Goal: Information Seeking & Learning: Understand process/instructions

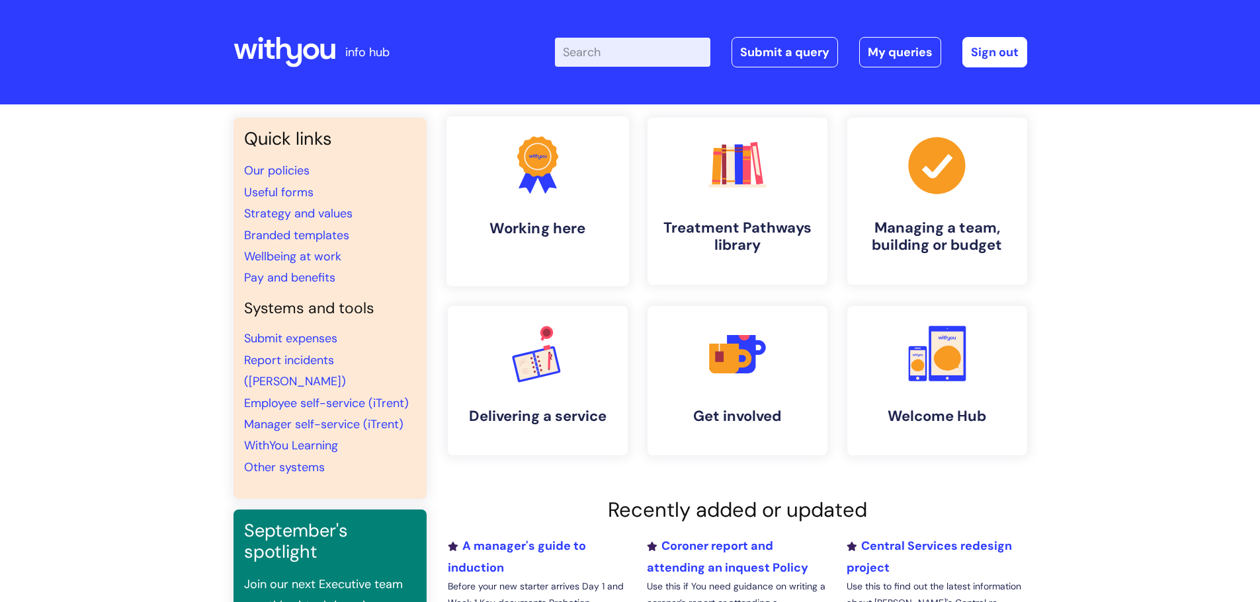
drag, startPoint x: 548, startPoint y: 196, endPoint x: 534, endPoint y: 198, distance: 13.9
click at [548, 196] on icon ".cls-1{fill:#f89b22;}.cls-1,.cls-2,.cls-3{stroke-width:0px;}.cls-2{fill:#2d3cff…" at bounding box center [536, 164] width 65 height 65
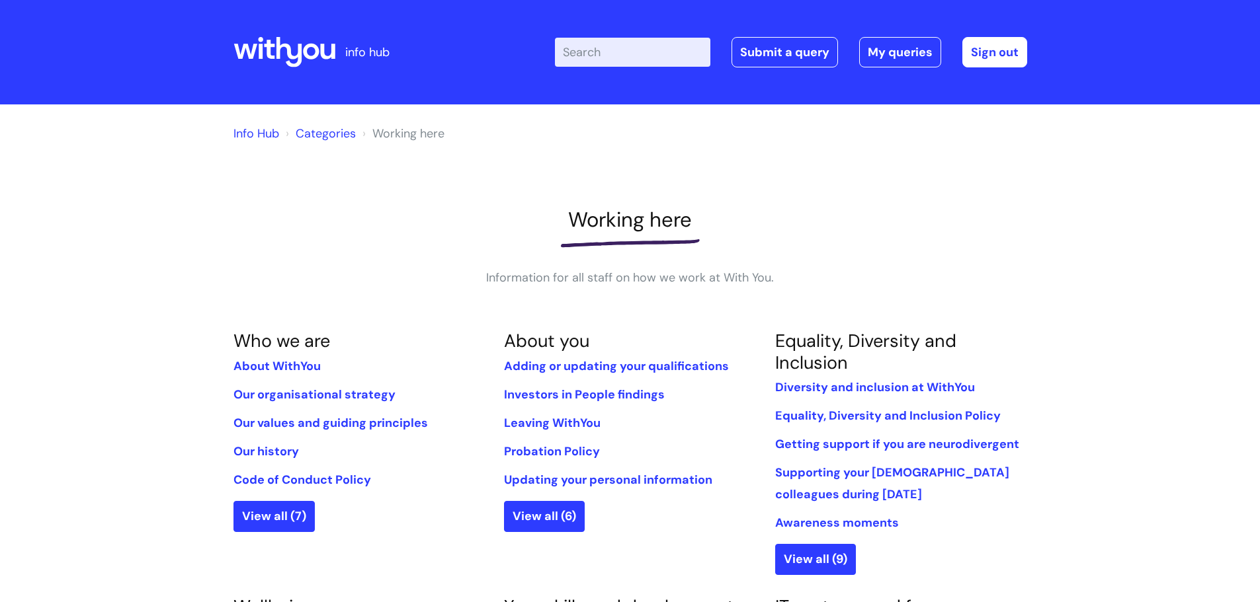
click at [588, 56] on input "Enter your search term here..." at bounding box center [632, 52] width 155 height 29
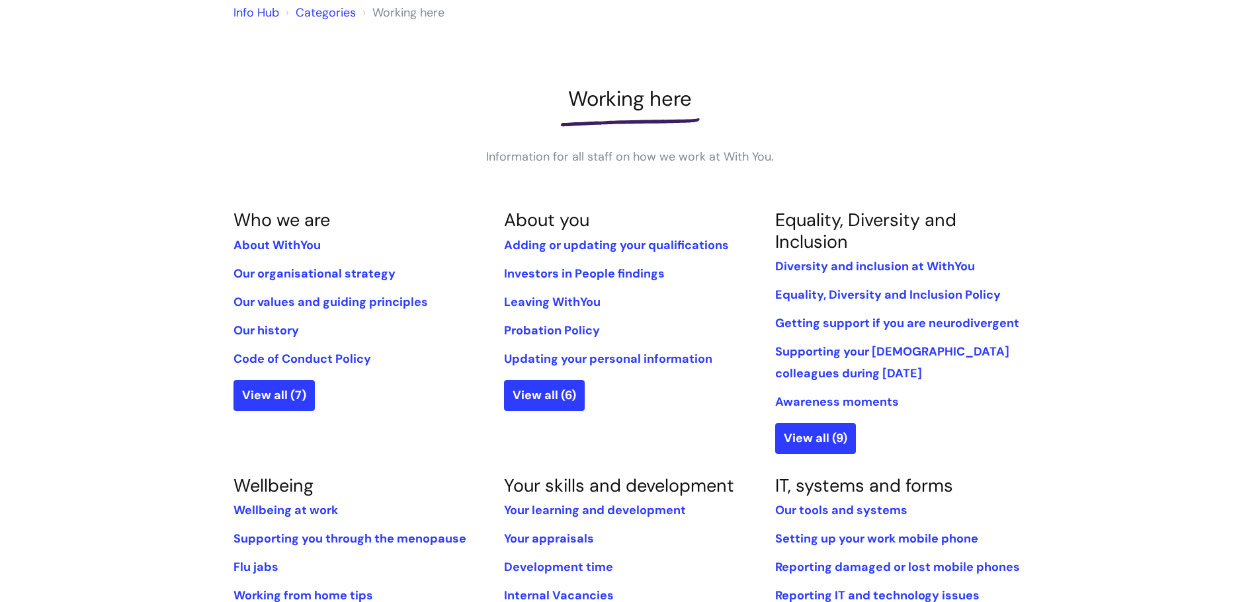
scroll to position [132, 0]
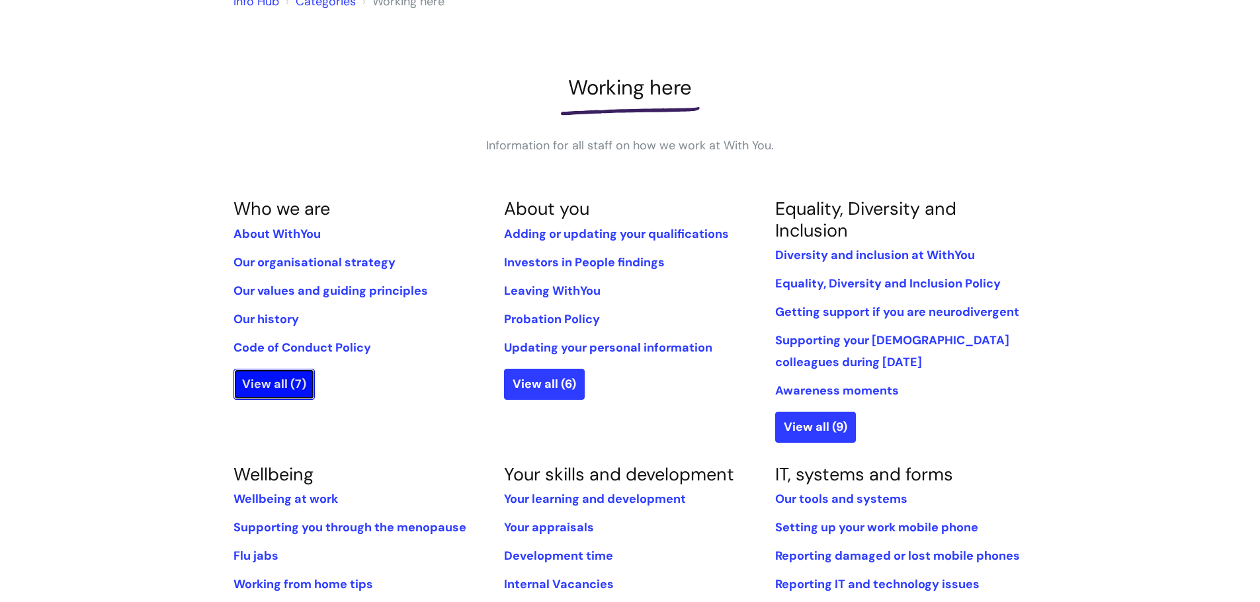
click at [289, 384] on link "View all (7)" at bounding box center [273, 384] width 81 height 30
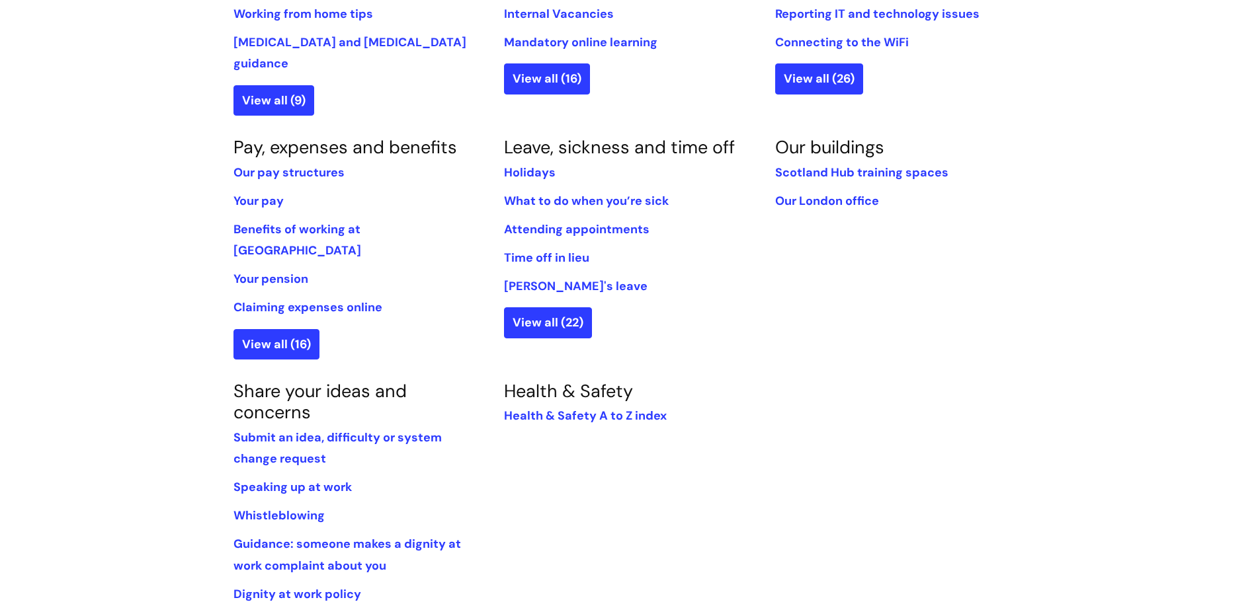
scroll to position [727, 0]
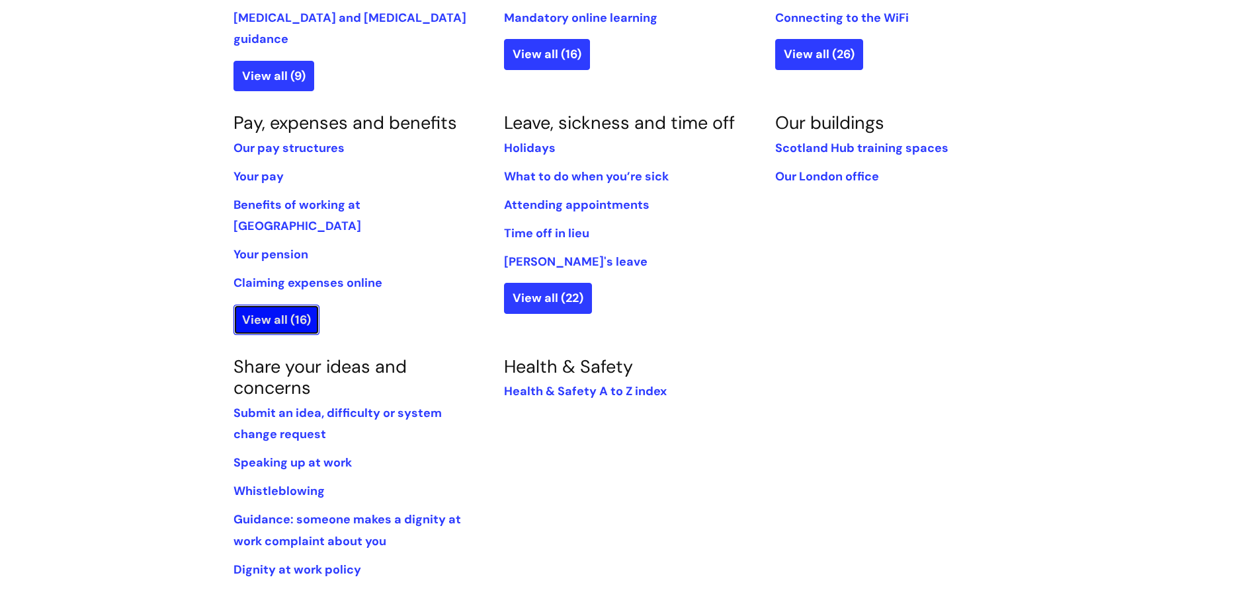
click at [278, 305] on link "View all (16)" at bounding box center [276, 320] width 86 height 30
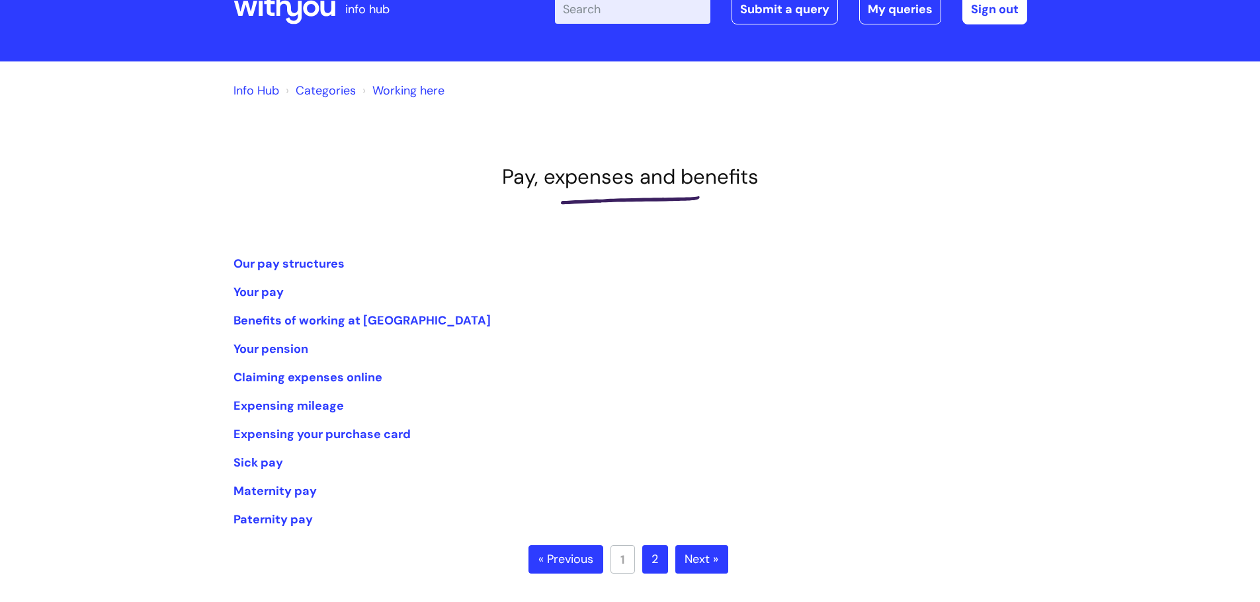
scroll to position [66, 0]
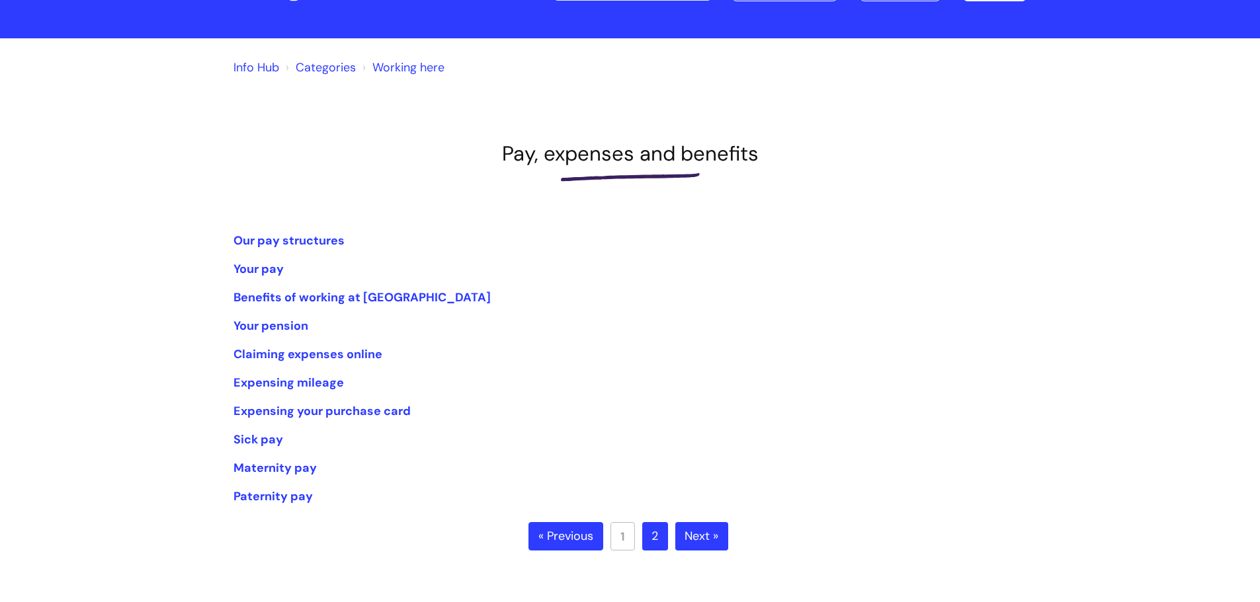
click at [711, 543] on link "Next »" at bounding box center [701, 536] width 53 height 29
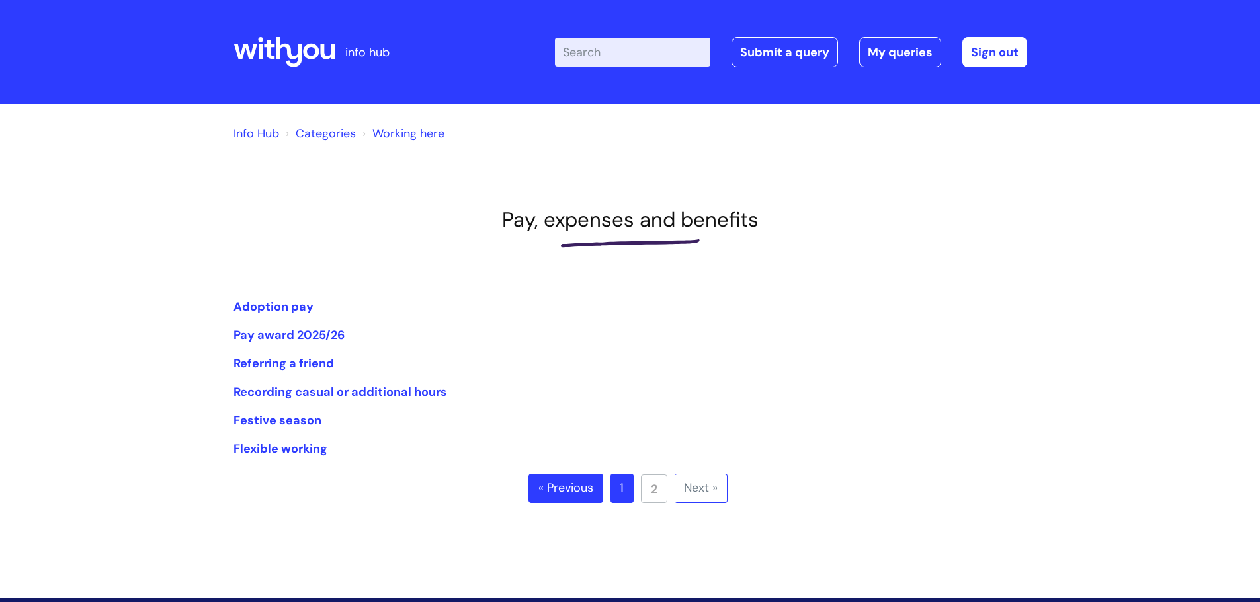
click at [579, 489] on link "« Previous" at bounding box center [565, 488] width 75 height 29
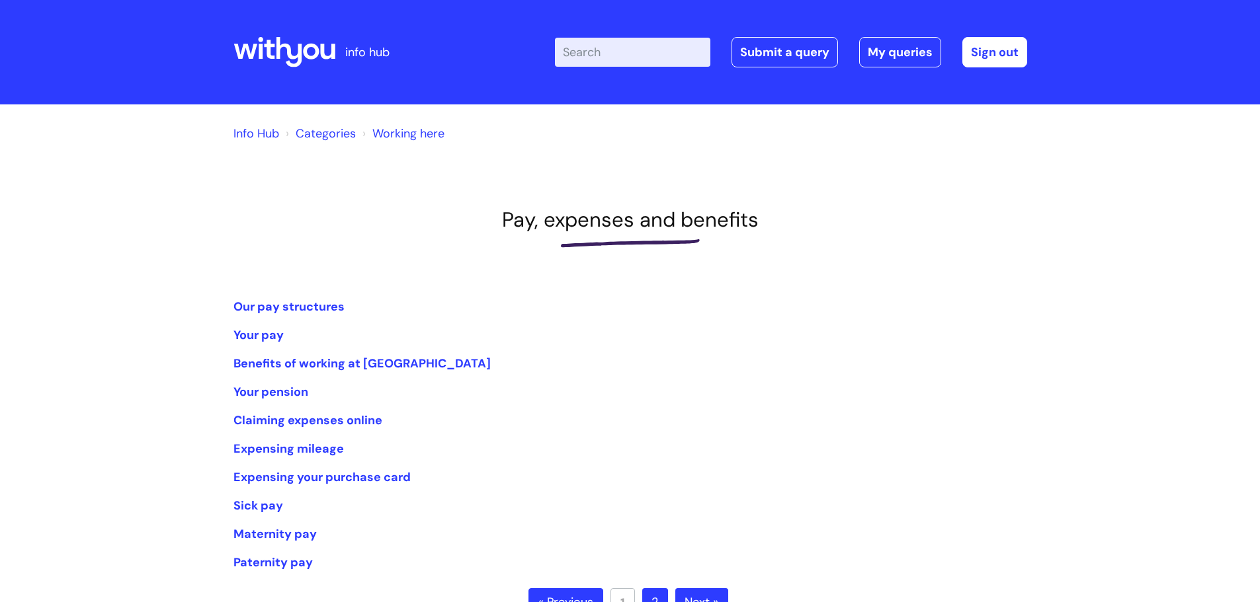
scroll to position [66, 0]
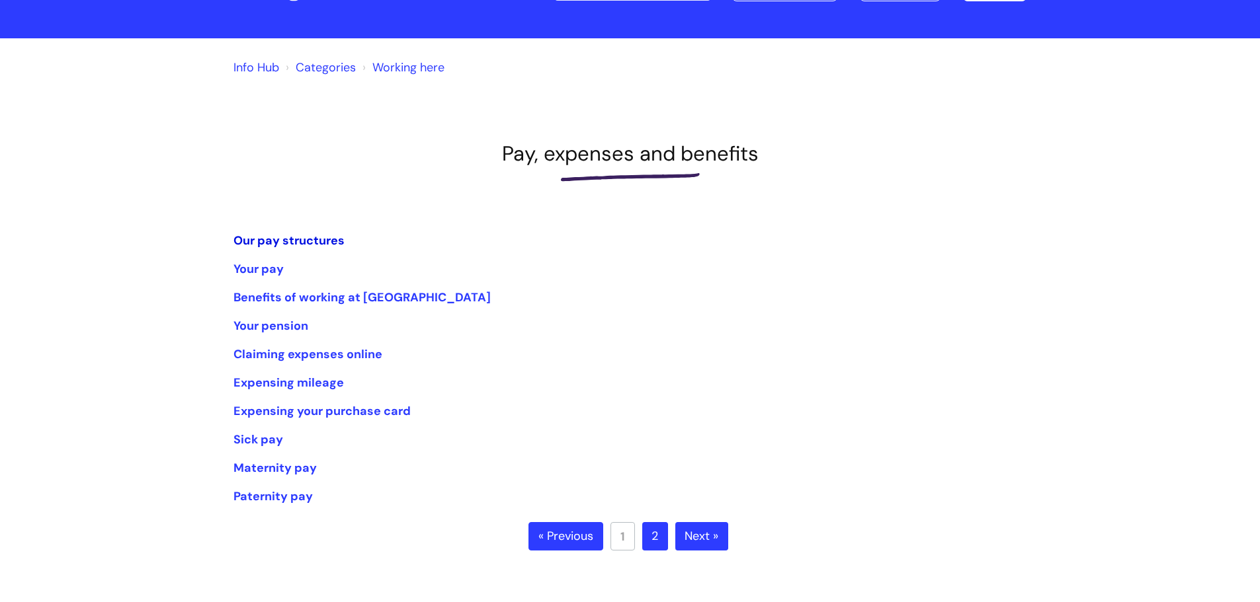
click at [306, 247] on link "Our pay structures" at bounding box center [288, 241] width 111 height 16
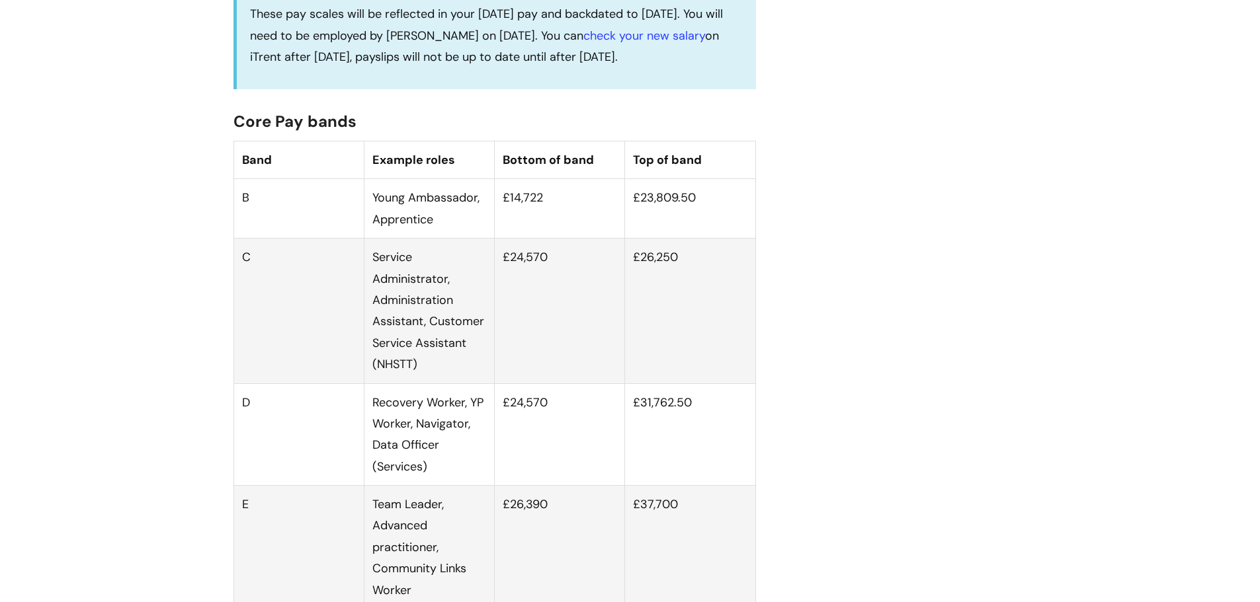
scroll to position [793, 0]
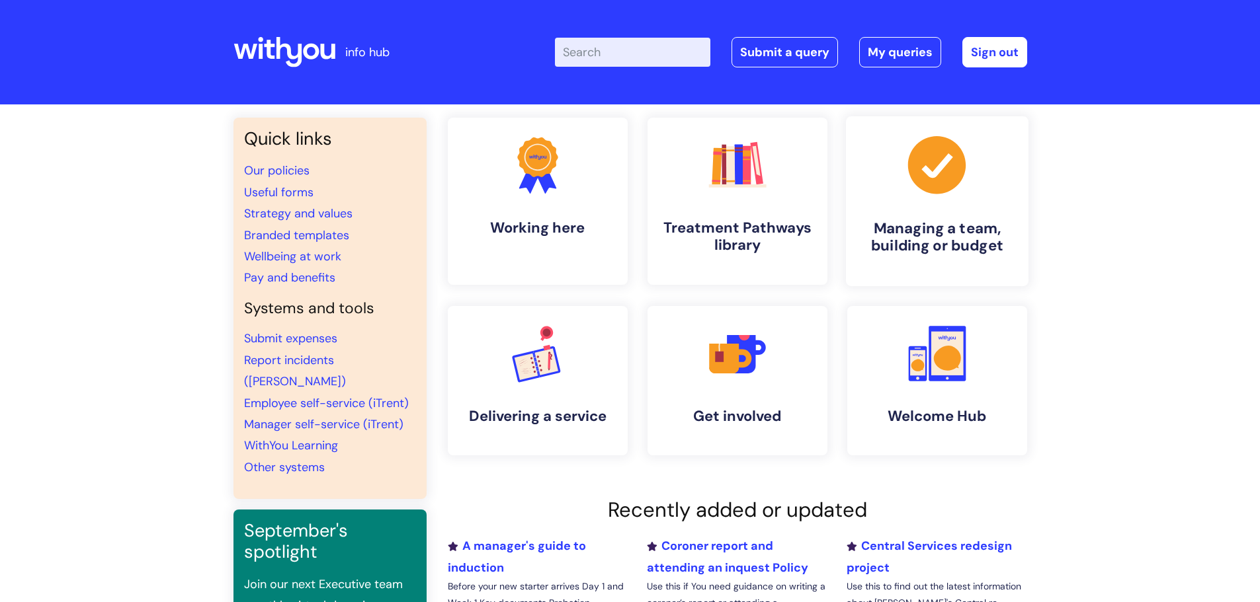
click at [940, 227] on h4 "Managing a team, building or budget" at bounding box center [936, 238] width 161 height 36
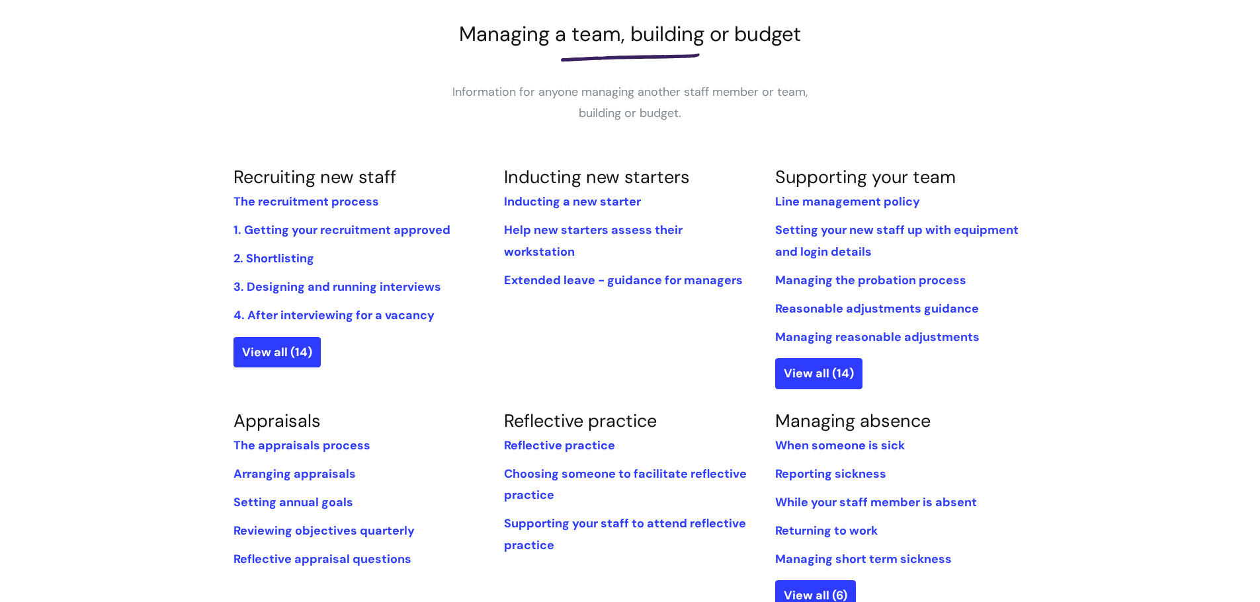
scroll to position [198, 0]
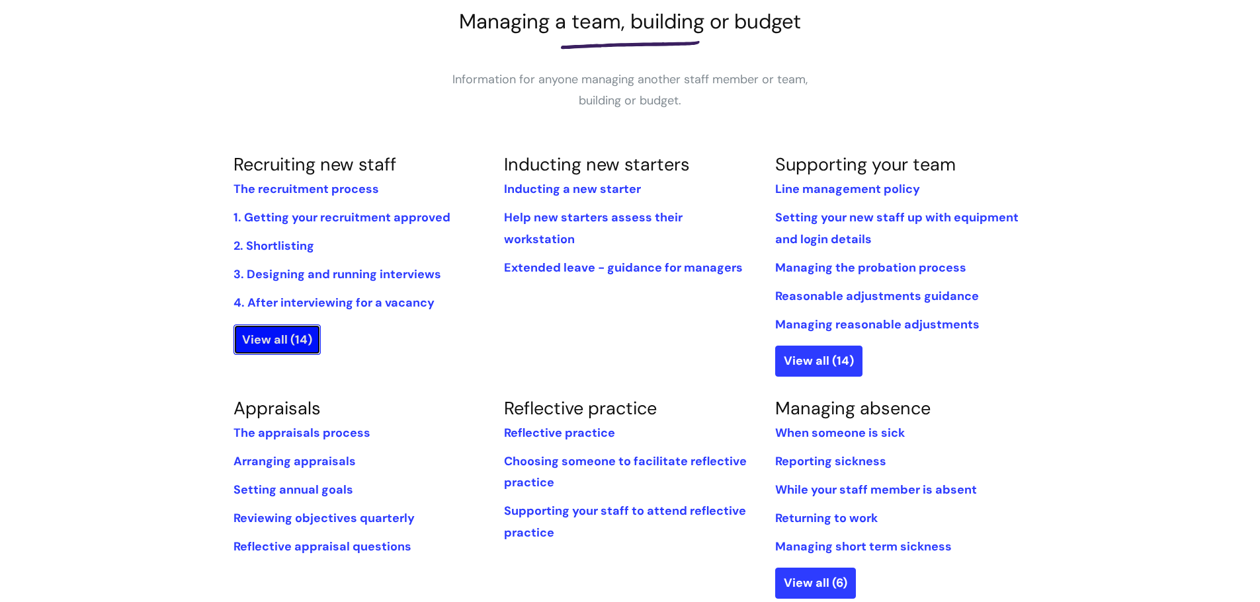
click at [296, 337] on link "View all (14)" at bounding box center [276, 340] width 87 height 30
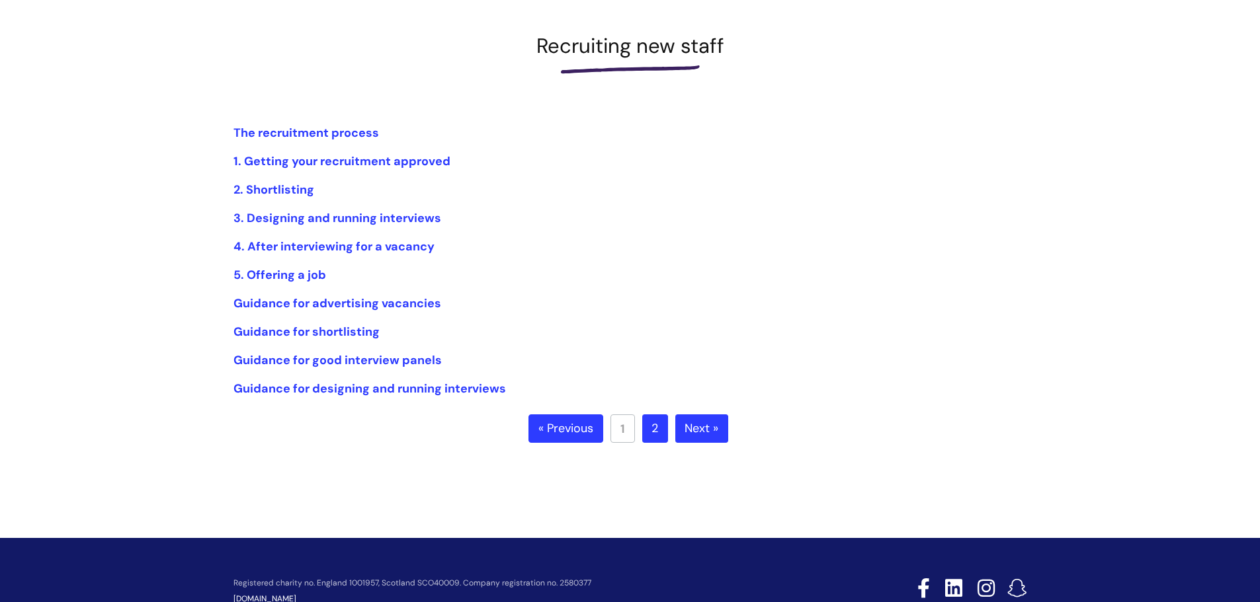
scroll to position [198, 0]
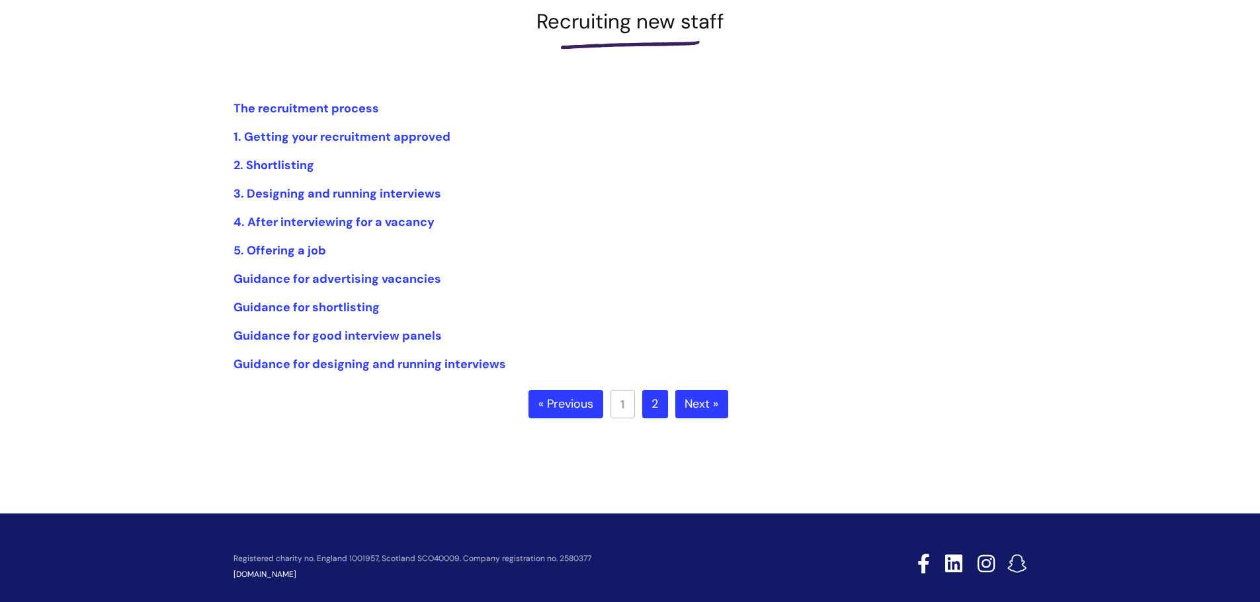
click at [660, 395] on link "2" at bounding box center [655, 404] width 26 height 29
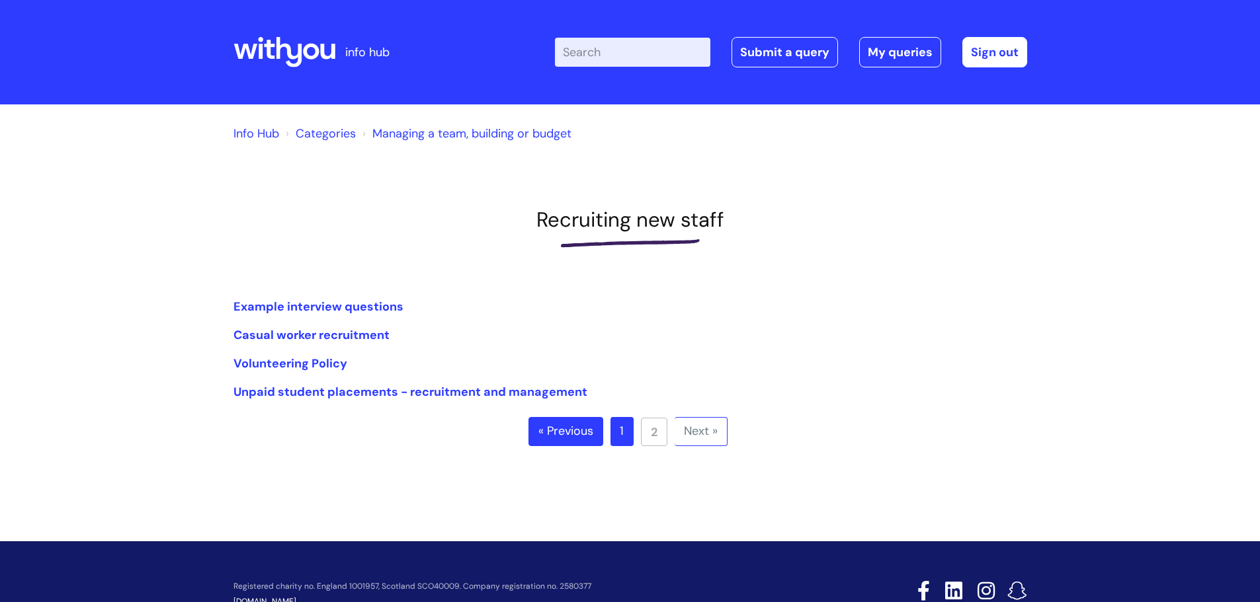
click at [624, 428] on link "1" at bounding box center [621, 431] width 23 height 29
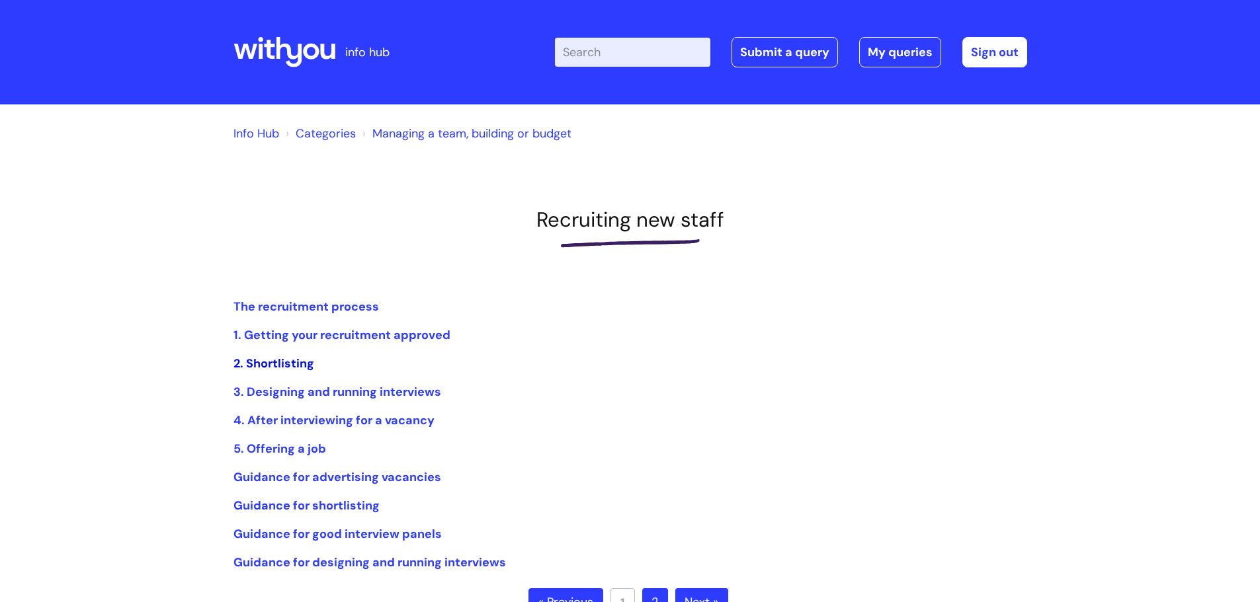
click at [291, 370] on link "2. Shortlisting" at bounding box center [273, 364] width 81 height 16
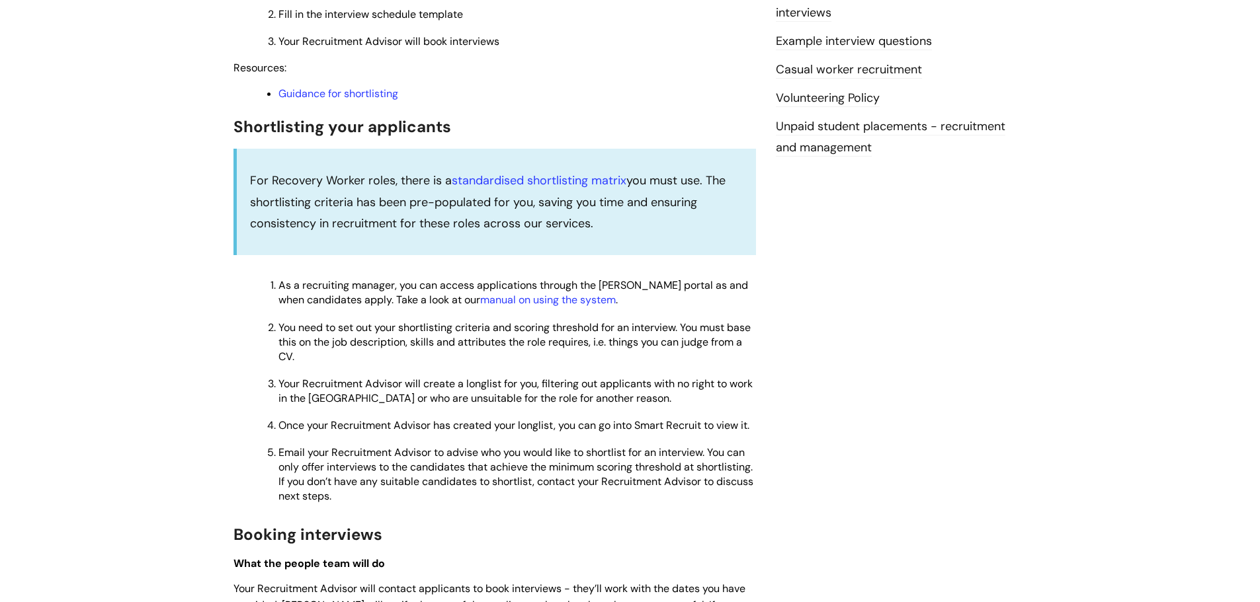
scroll to position [397, 0]
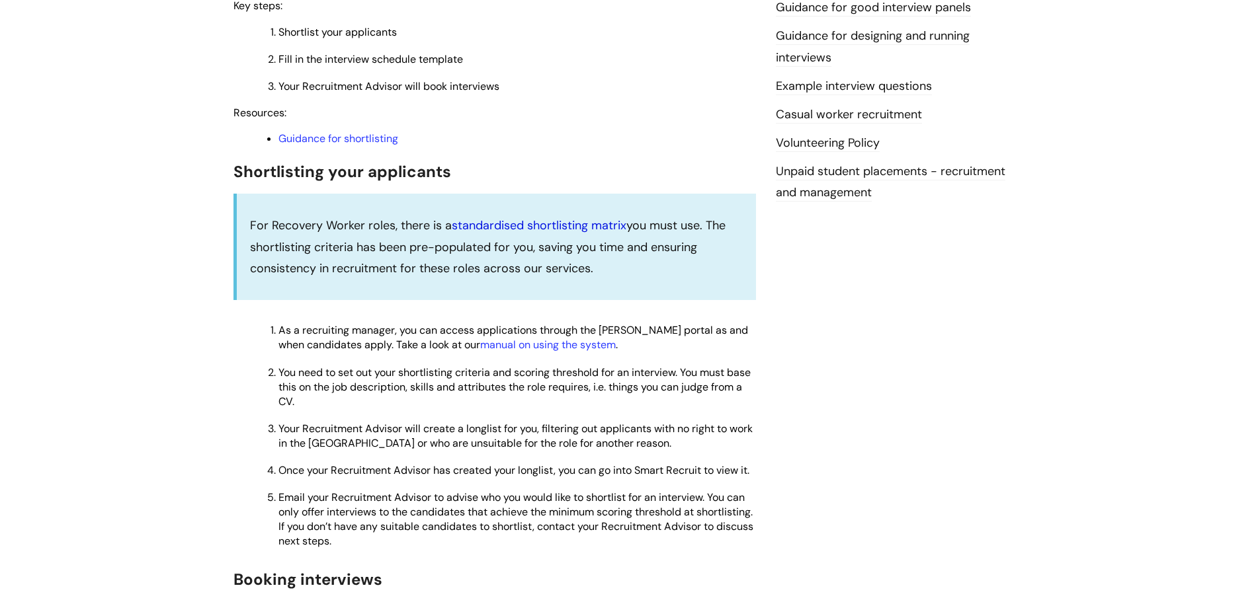
click at [547, 229] on link "standardised shortlisting matrix" at bounding box center [539, 226] width 175 height 16
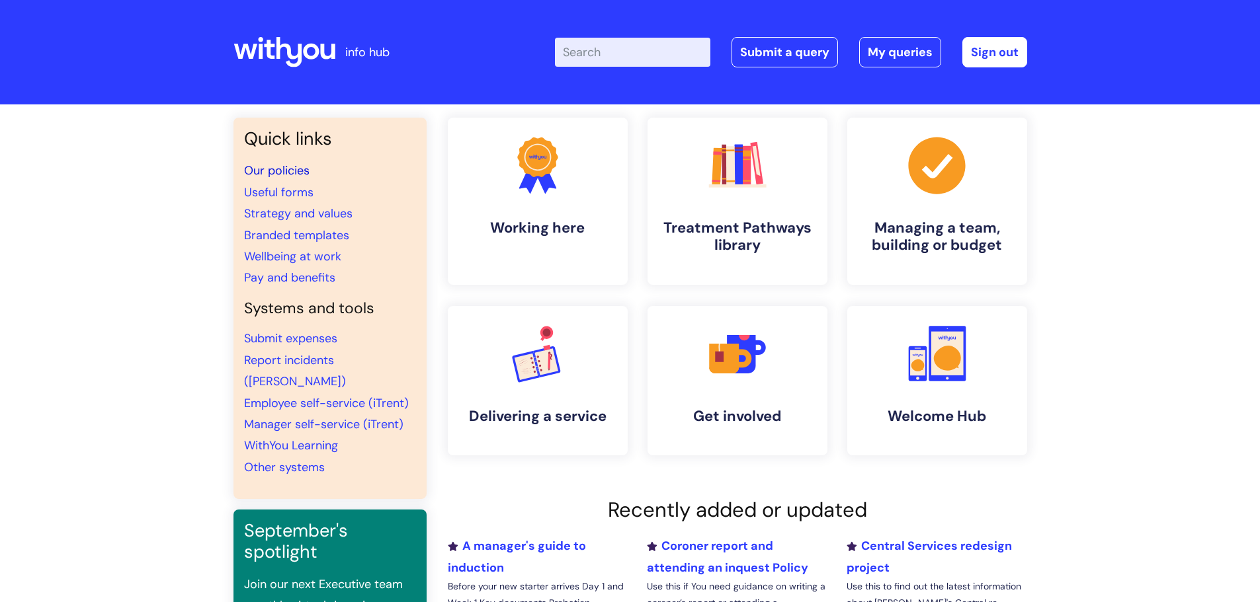
click at [296, 171] on link "Our policies" at bounding box center [276, 171] width 65 height 16
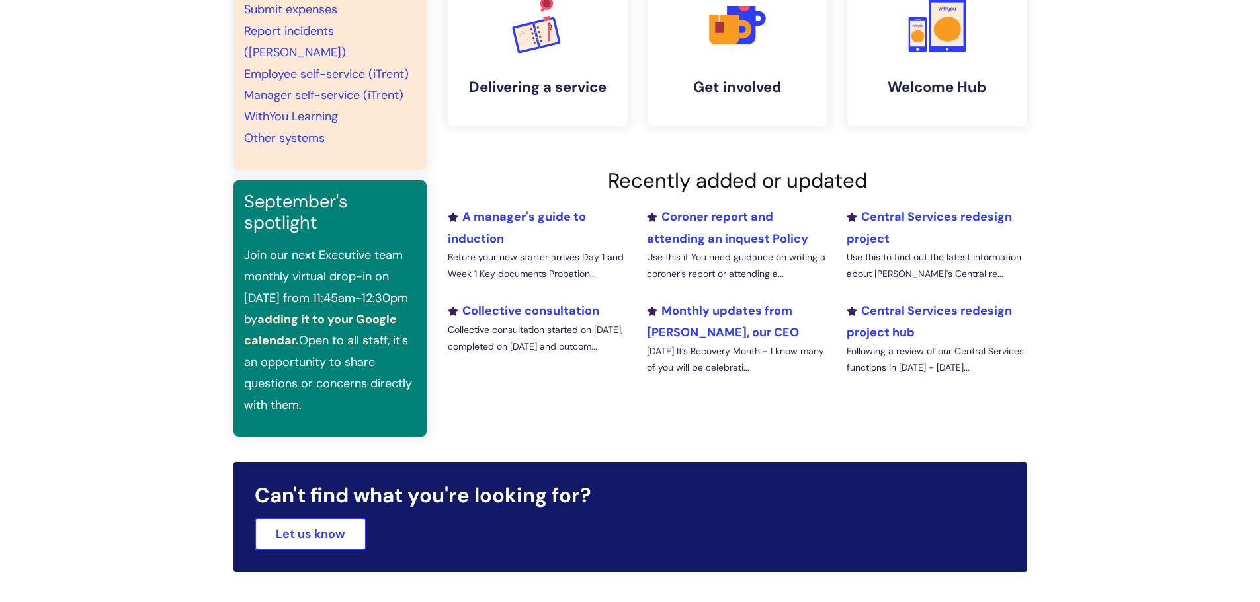
scroll to position [36, 0]
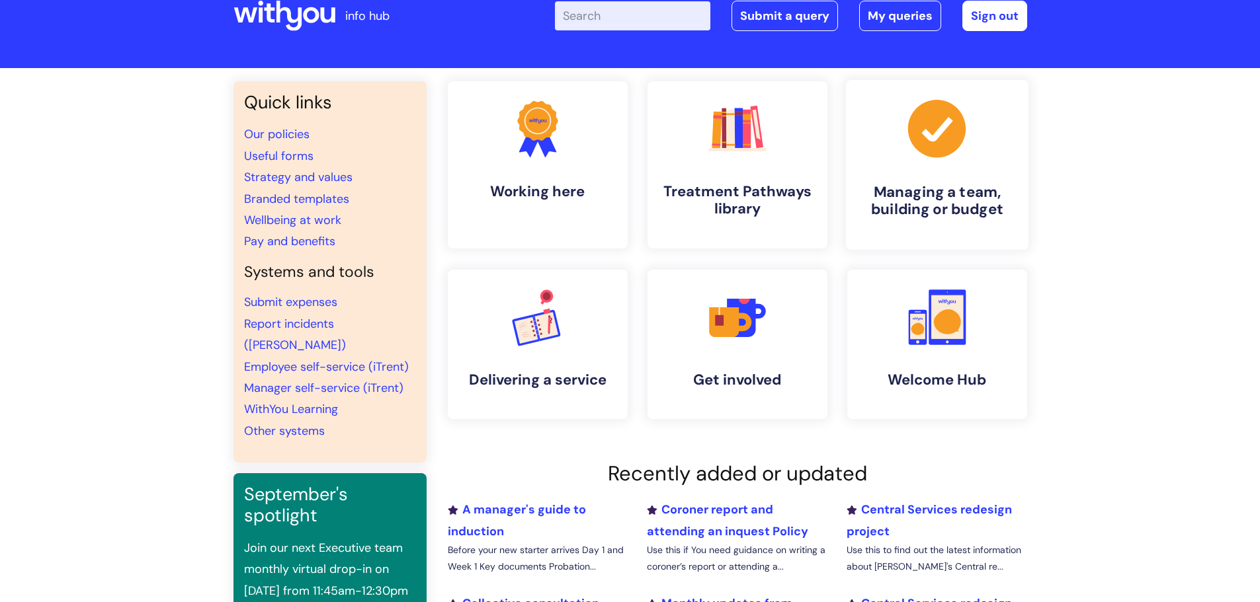
click at [926, 187] on h4 "Managing a team, building or budget" at bounding box center [936, 201] width 161 height 36
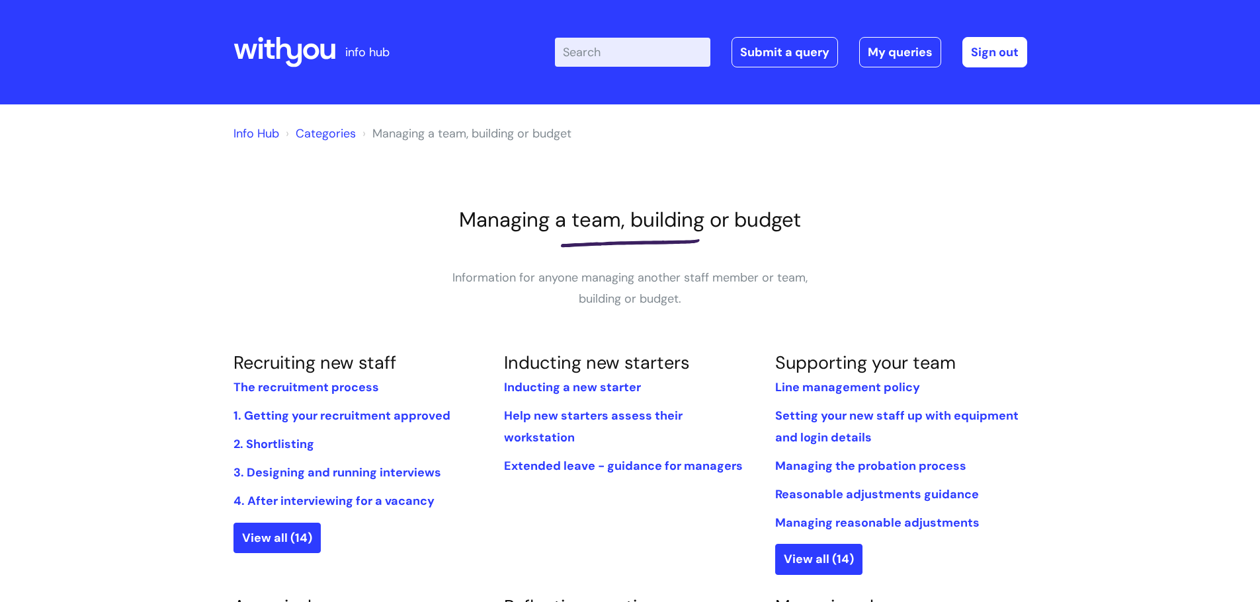
click at [337, 134] on link "Categories" at bounding box center [326, 134] width 60 height 16
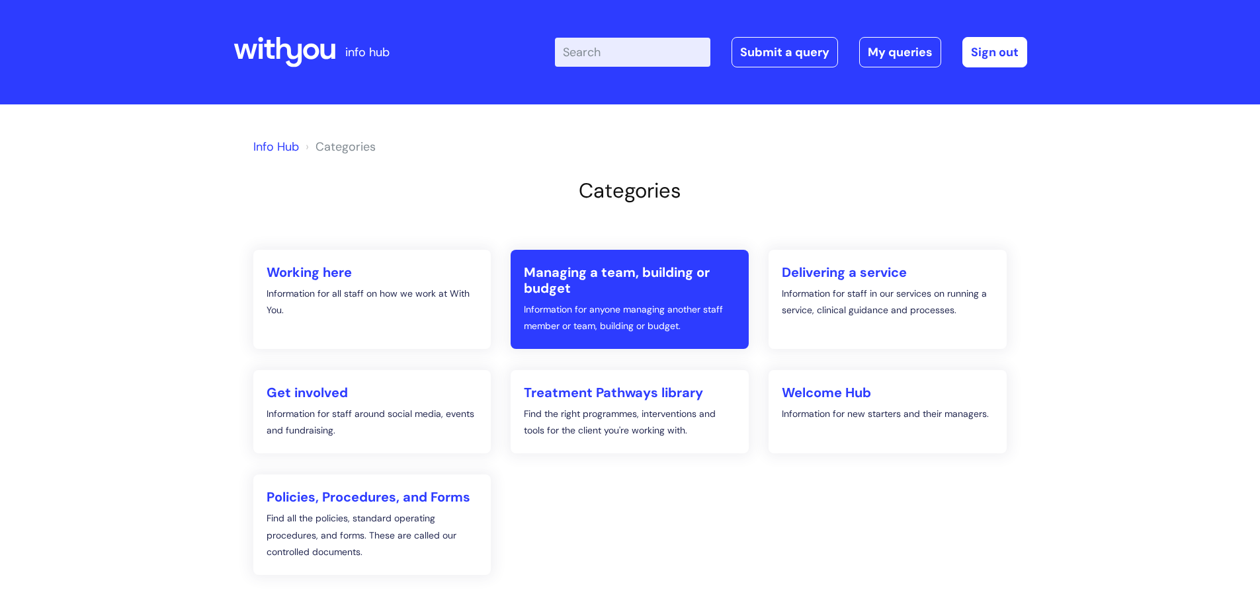
click at [645, 255] on link "Managing a team, building or budget Information for anyone managing another sta…" at bounding box center [629, 299] width 238 height 99
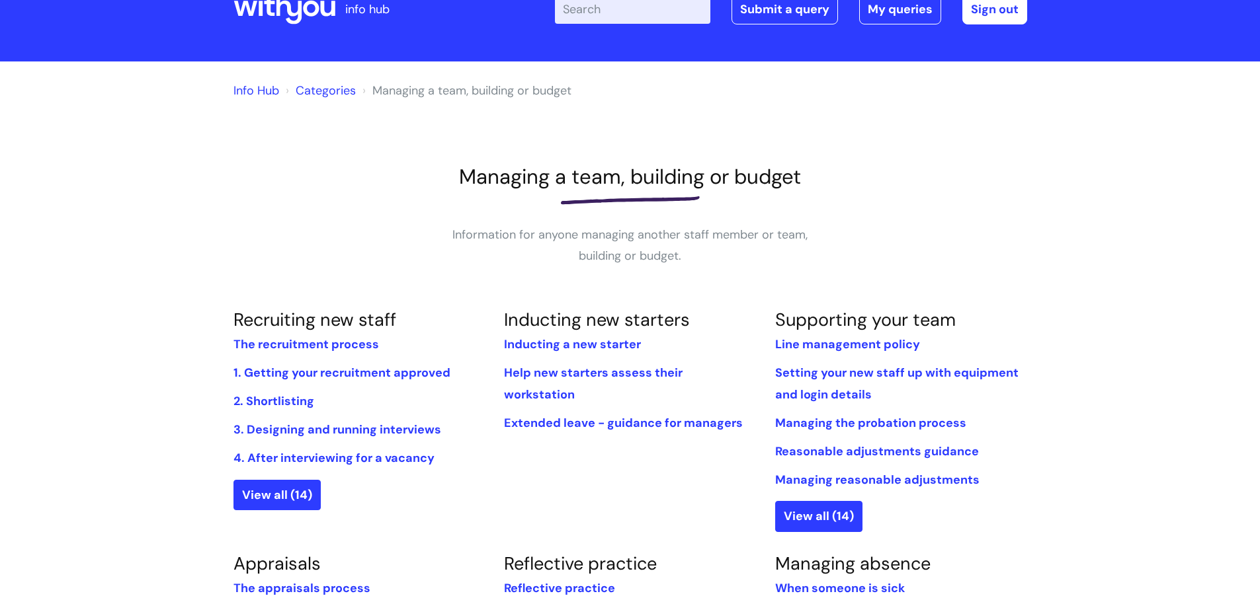
scroll to position [66, 0]
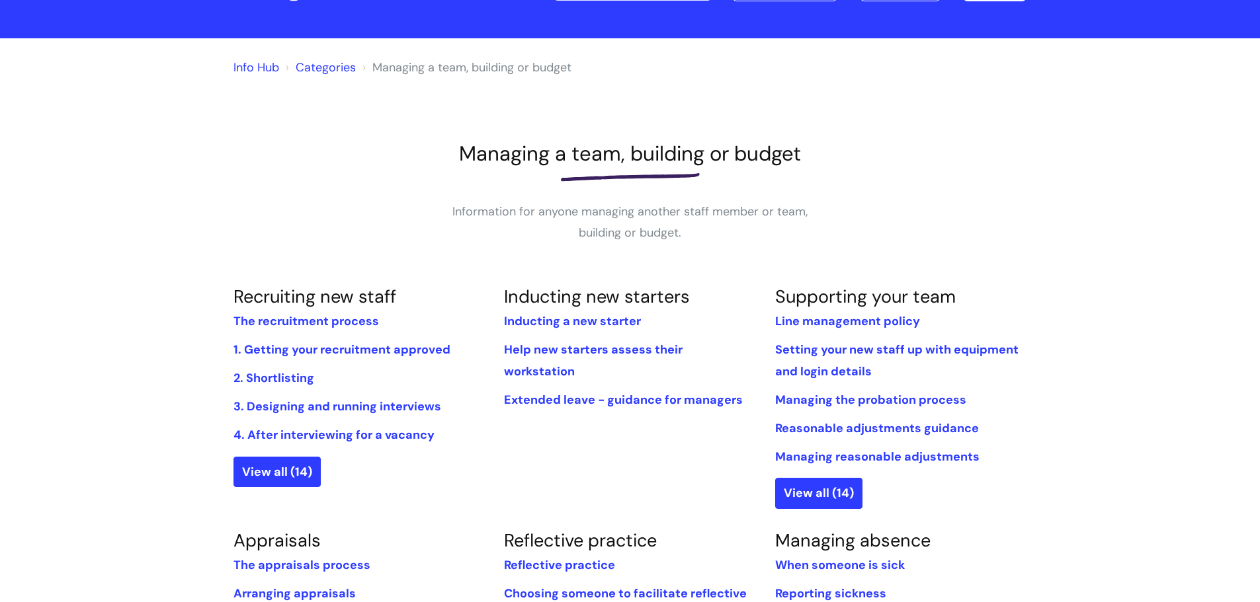
click at [294, 369] on li "2. Shortlisting" at bounding box center [358, 378] width 251 height 21
click at [321, 346] on link "1. Getting your recruitment approved" at bounding box center [341, 350] width 217 height 16
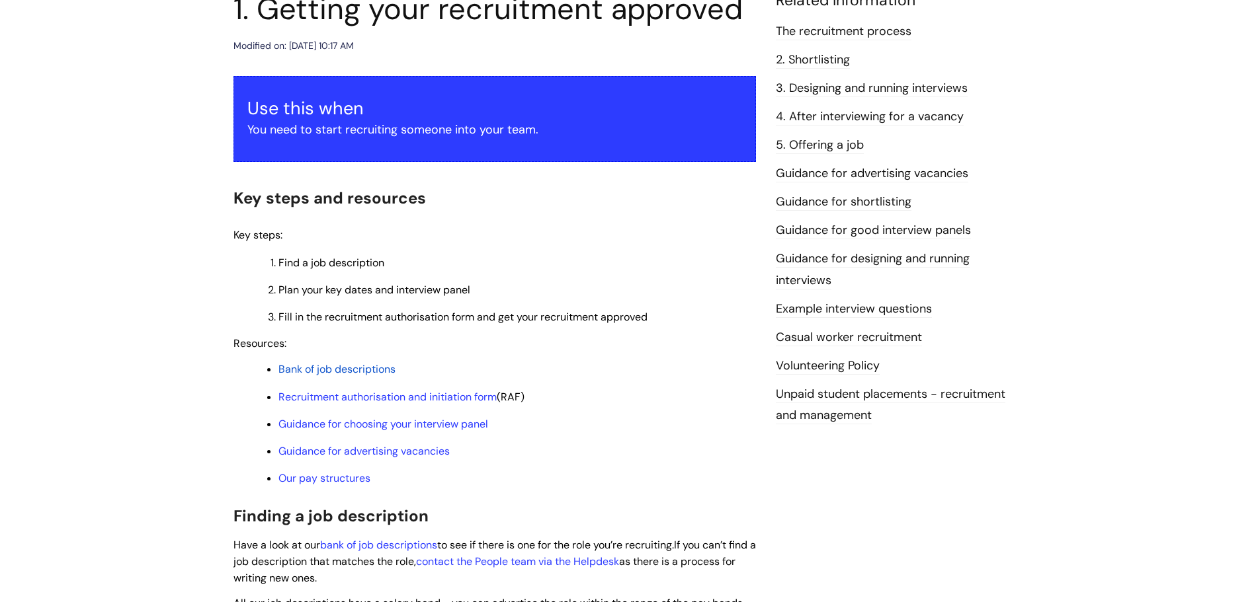
scroll to position [198, 0]
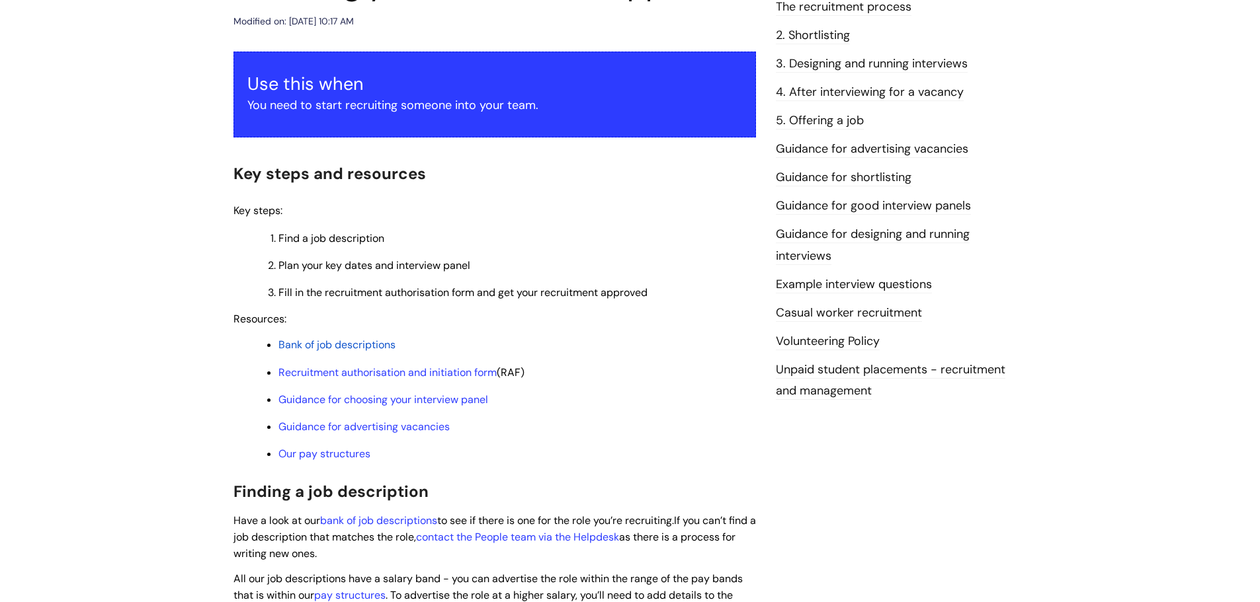
click at [364, 340] on span "Bank of job descriptions" at bounding box center [336, 345] width 117 height 14
